Goal: Task Accomplishment & Management: Manage account settings

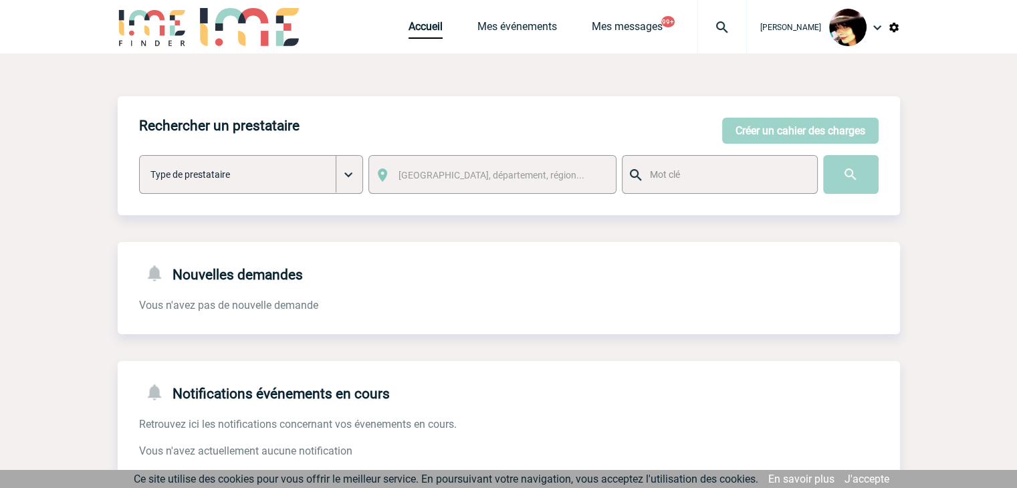
click at [708, 29] on img at bounding box center [722, 27] width 48 height 16
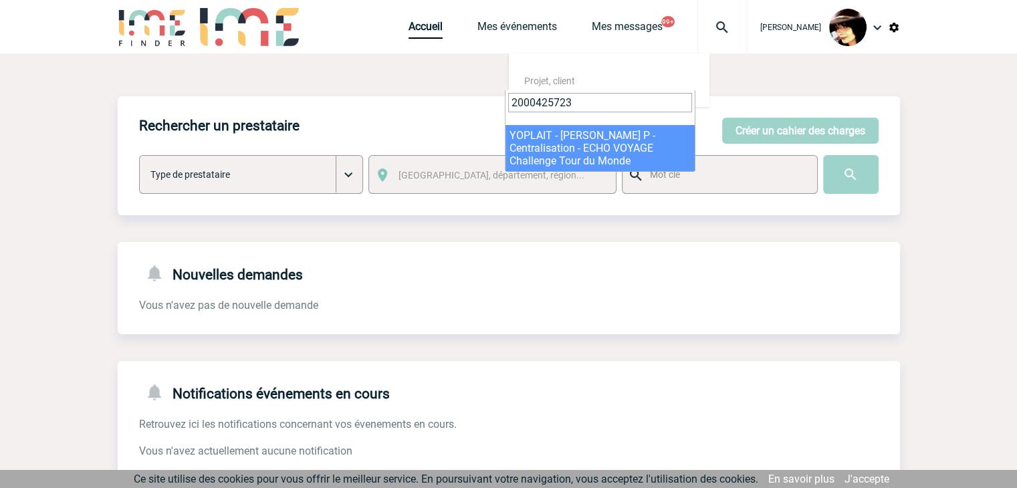
type input "2000425723"
select select "25224"
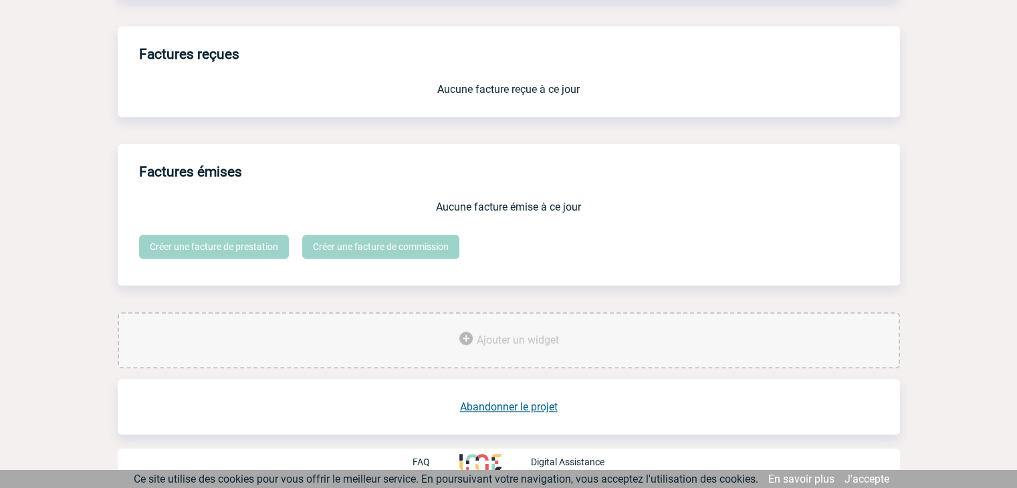
scroll to position [1106, 0]
click at [538, 403] on link "Abandonner le projet" at bounding box center [509, 407] width 98 height 13
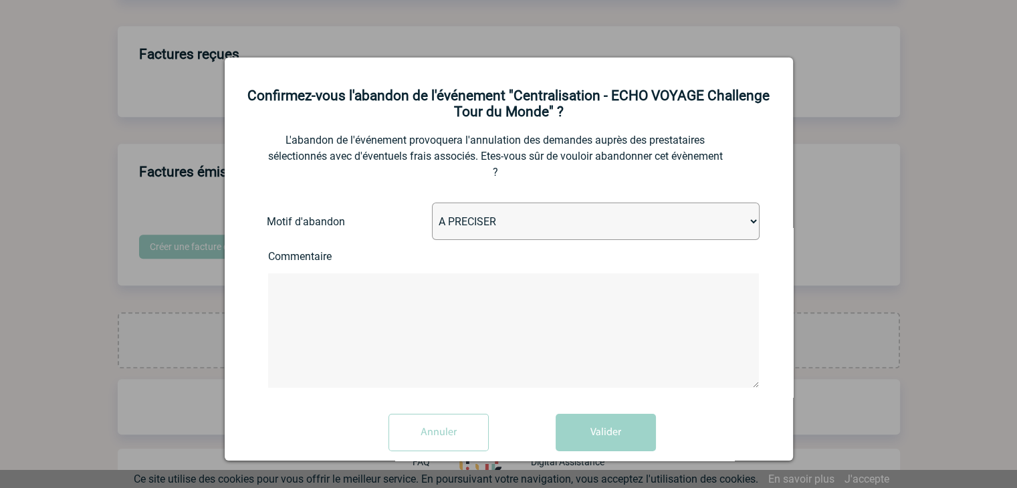
drag, startPoint x: 522, startPoint y: 223, endPoint x: 535, endPoint y: 257, distance: 37.0
click at [522, 223] on select "A PRECISER Projet annulé Projet reporté Evénement organisé en interne A fait ap…" at bounding box center [596, 221] width 328 height 37
select select "ABANDON_PROJET_13"
click at [432, 205] on select "A PRECISER Projet annulé Projet reporté Evénement organisé en interne A fait ap…" at bounding box center [596, 221] width 328 height 37
click at [615, 427] on button "Valider" at bounding box center [606, 432] width 100 height 37
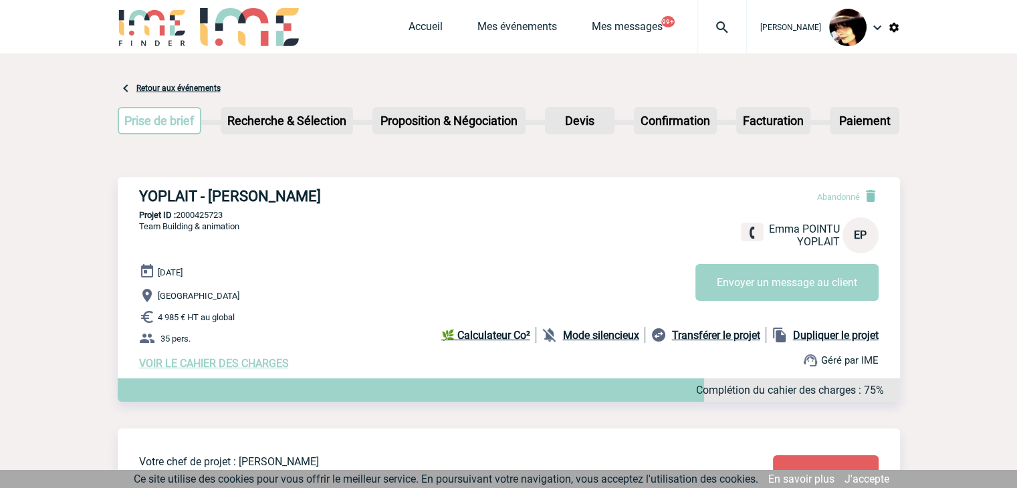
click at [409, 14] on div "Accueil Mes événements Mes messages 99+ Projet, client Projet, client" at bounding box center [578, 27] width 338 height 54
click at [409, 31] on link "Accueil" at bounding box center [426, 29] width 34 height 19
